Goal: Task Accomplishment & Management: Use online tool/utility

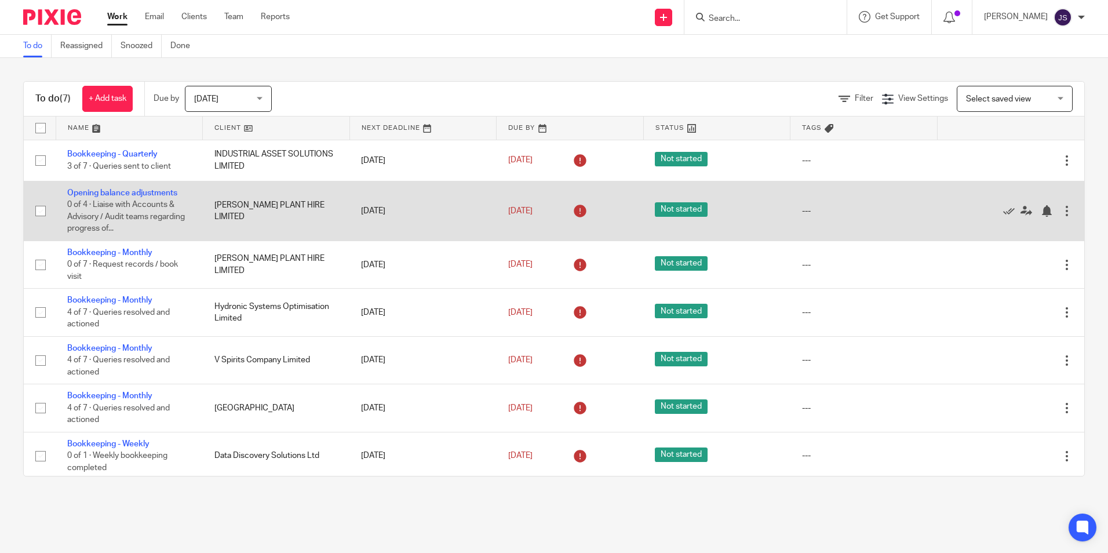
scroll to position [3, 0]
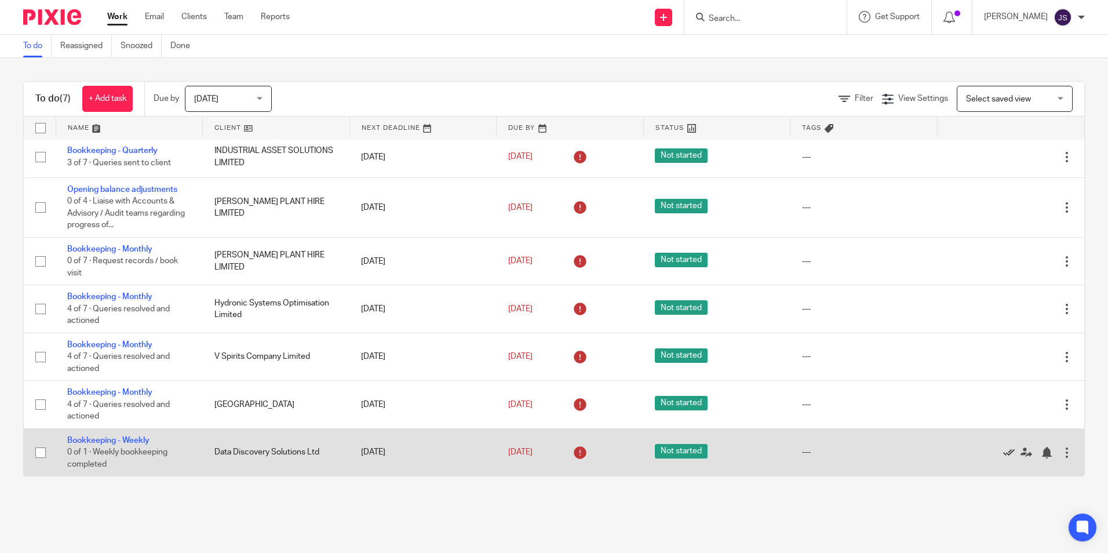
click at [1003, 454] on icon at bounding box center [1009, 453] width 12 height 12
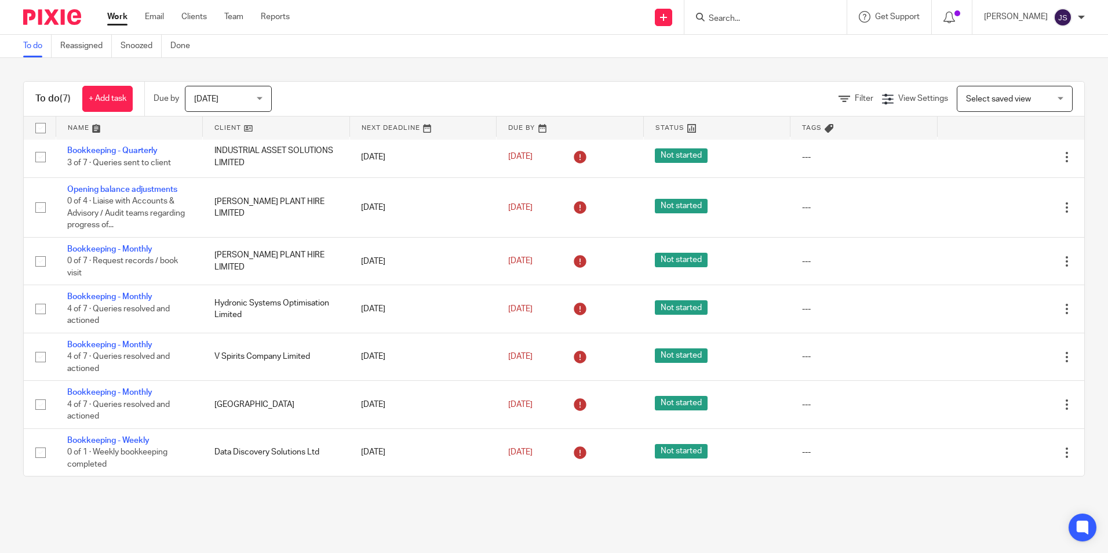
scroll to position [0, 0]
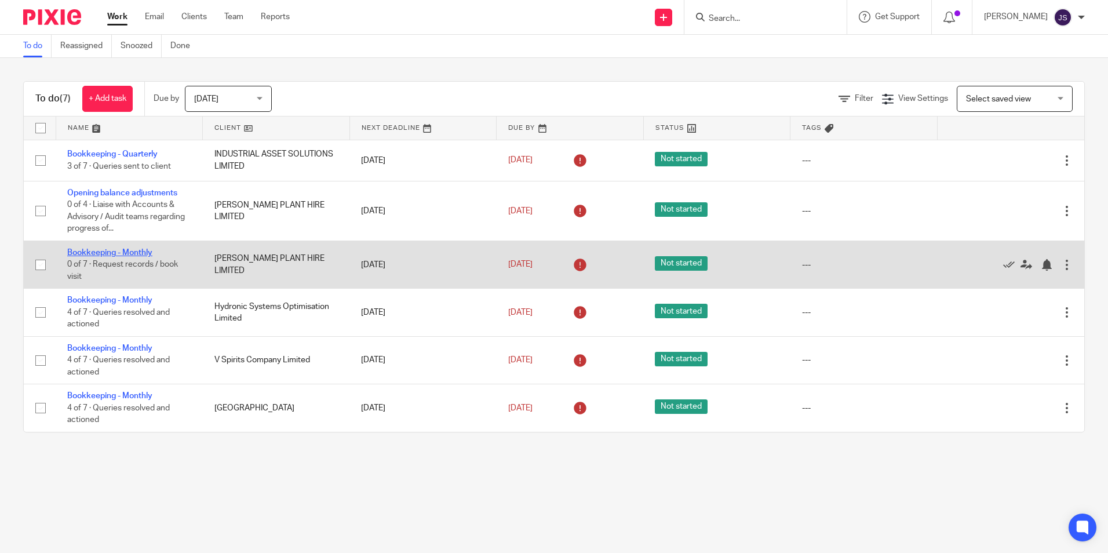
click at [134, 249] on link "Bookkeeping - Monthly" at bounding box center [109, 253] width 85 height 8
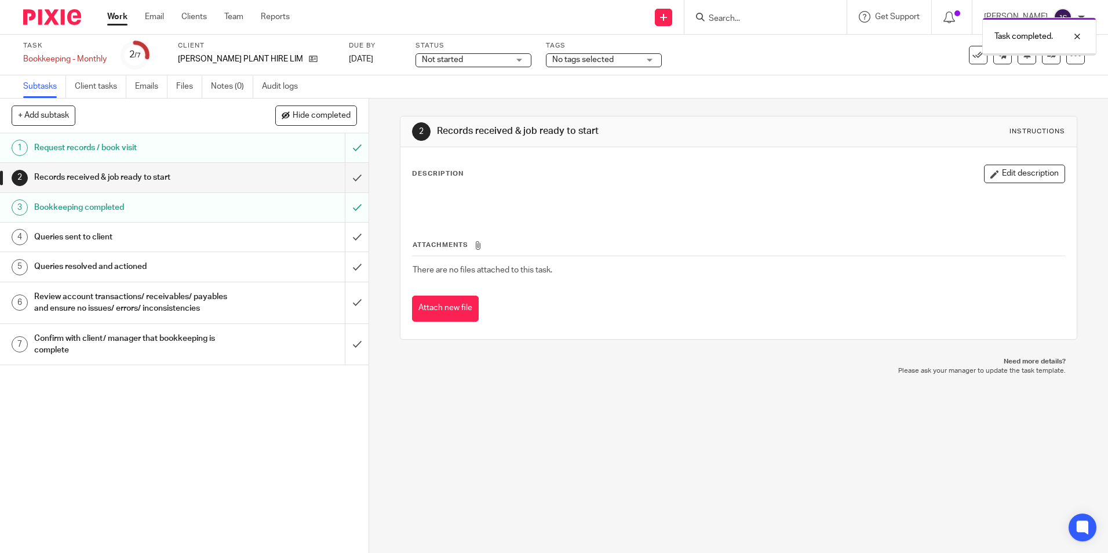
click at [343, 179] on input "submit" at bounding box center [184, 177] width 369 height 29
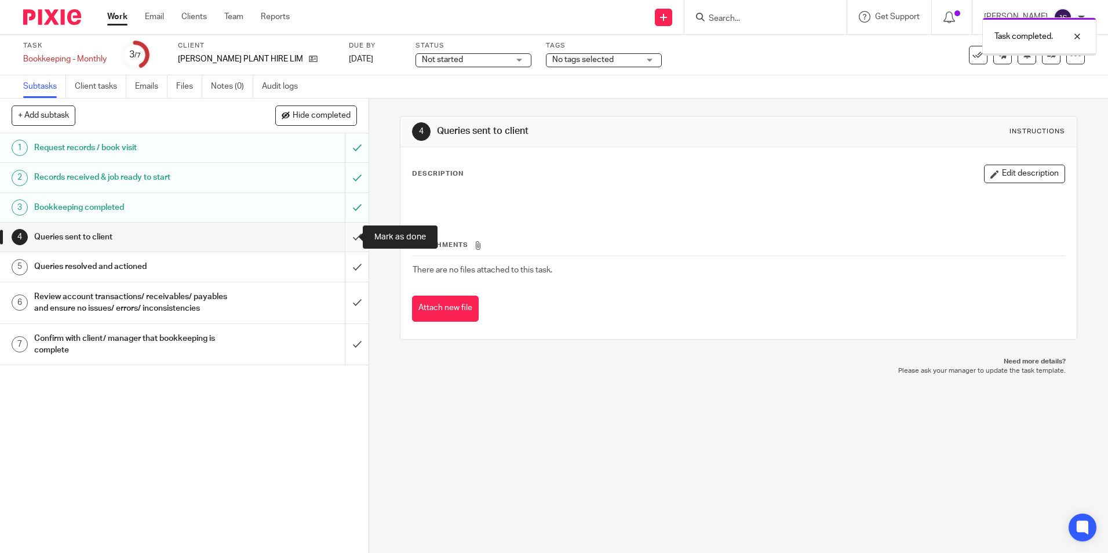
click at [344, 234] on input "submit" at bounding box center [184, 237] width 369 height 29
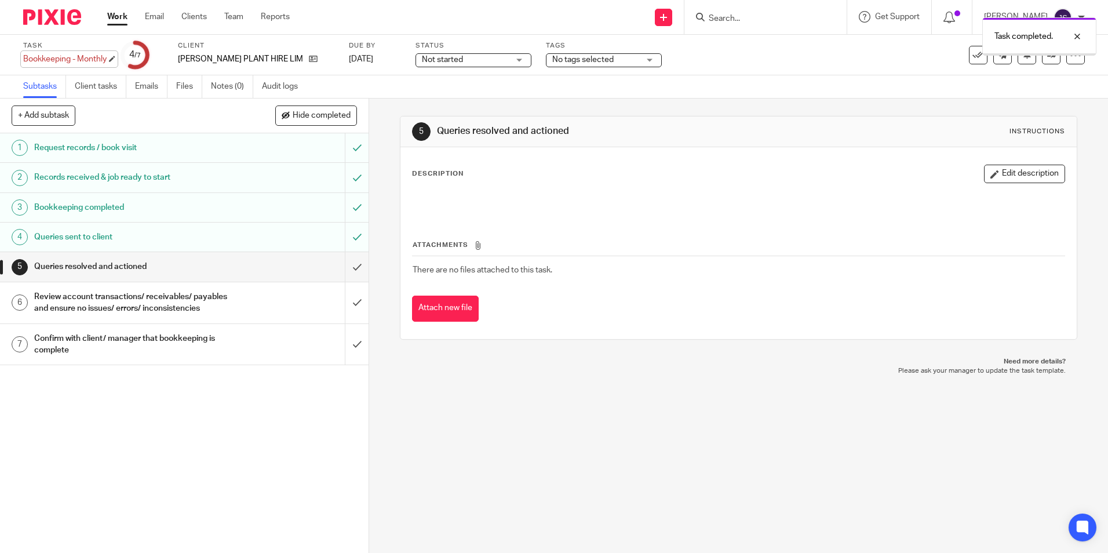
click at [78, 65] on div "Bookkeeping - Monthly Save Bookkeeping - Monthly" at bounding box center [64, 59] width 83 height 12
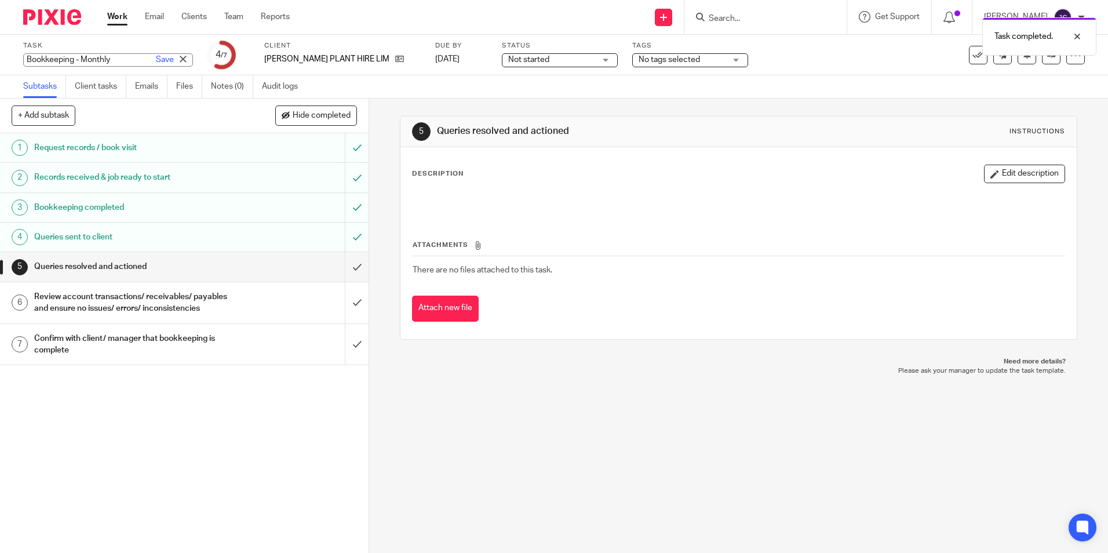
click at [54, 44] on label "Task" at bounding box center [108, 45] width 170 height 9
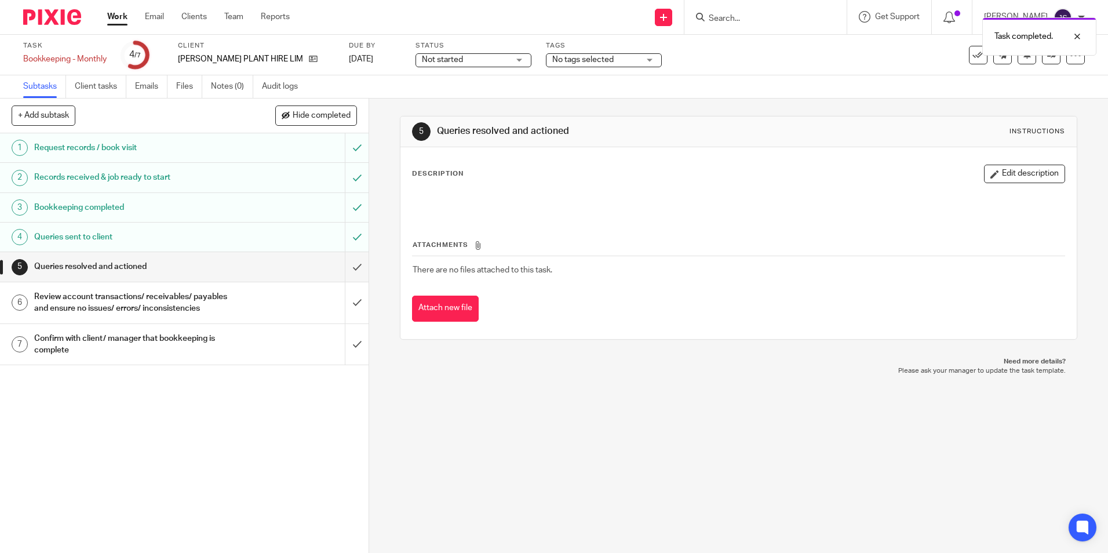
click at [52, 26] on div at bounding box center [48, 17] width 96 height 34
click at [52, 20] on img at bounding box center [52, 17] width 58 height 16
